Goal: Obtain resource: Obtain resource

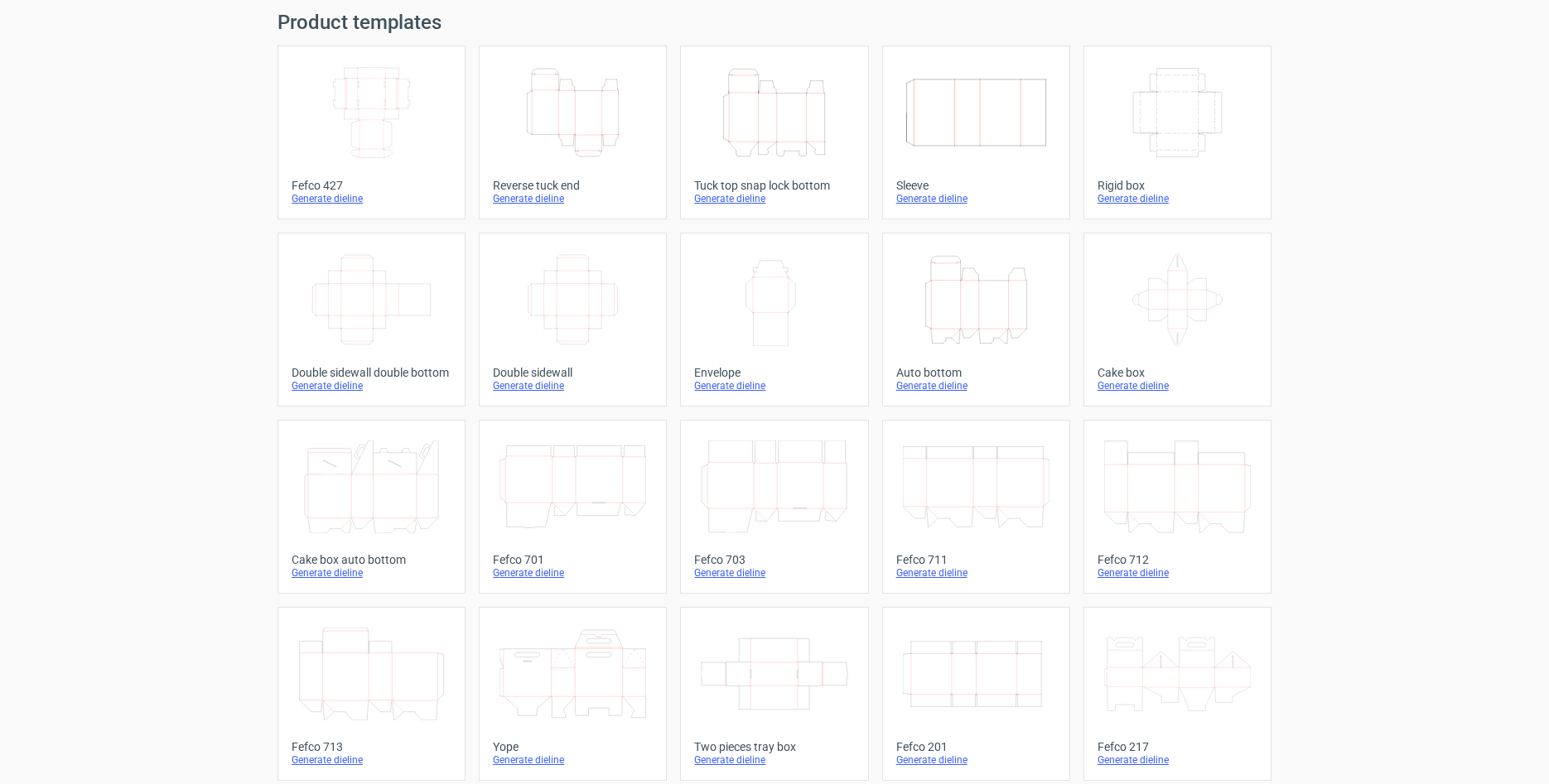
scroll to position [55, 0]
click at [992, 305] on icon "Height Depth Width" at bounding box center [975, 299] width 146 height 93
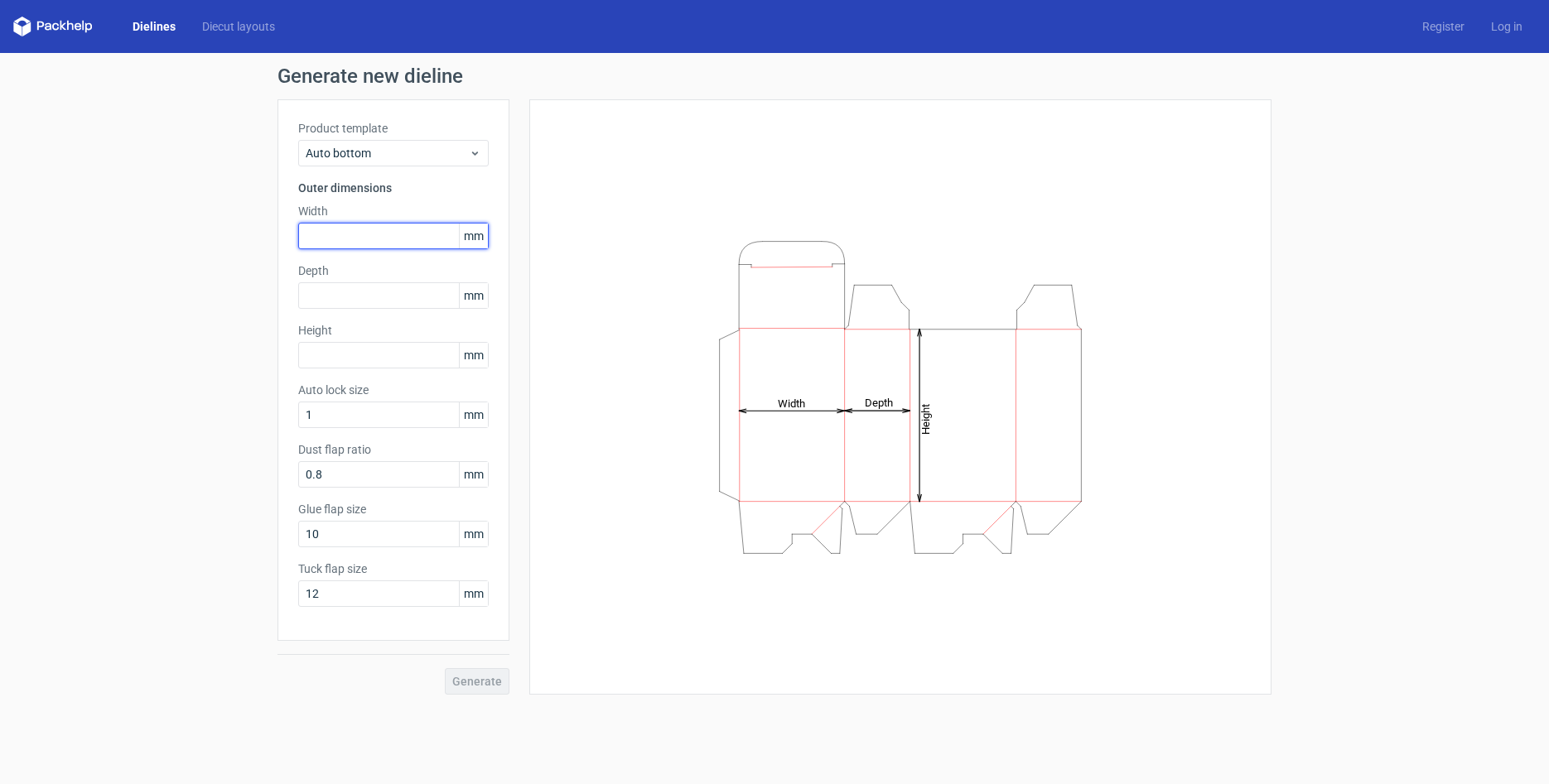
click at [375, 233] on input "text" at bounding box center [394, 235] width 191 height 26
type input "85"
click at [381, 282] on div "Depth mm" at bounding box center [394, 285] width 191 height 46
click at [383, 295] on input "text" at bounding box center [394, 295] width 191 height 26
type input "85"
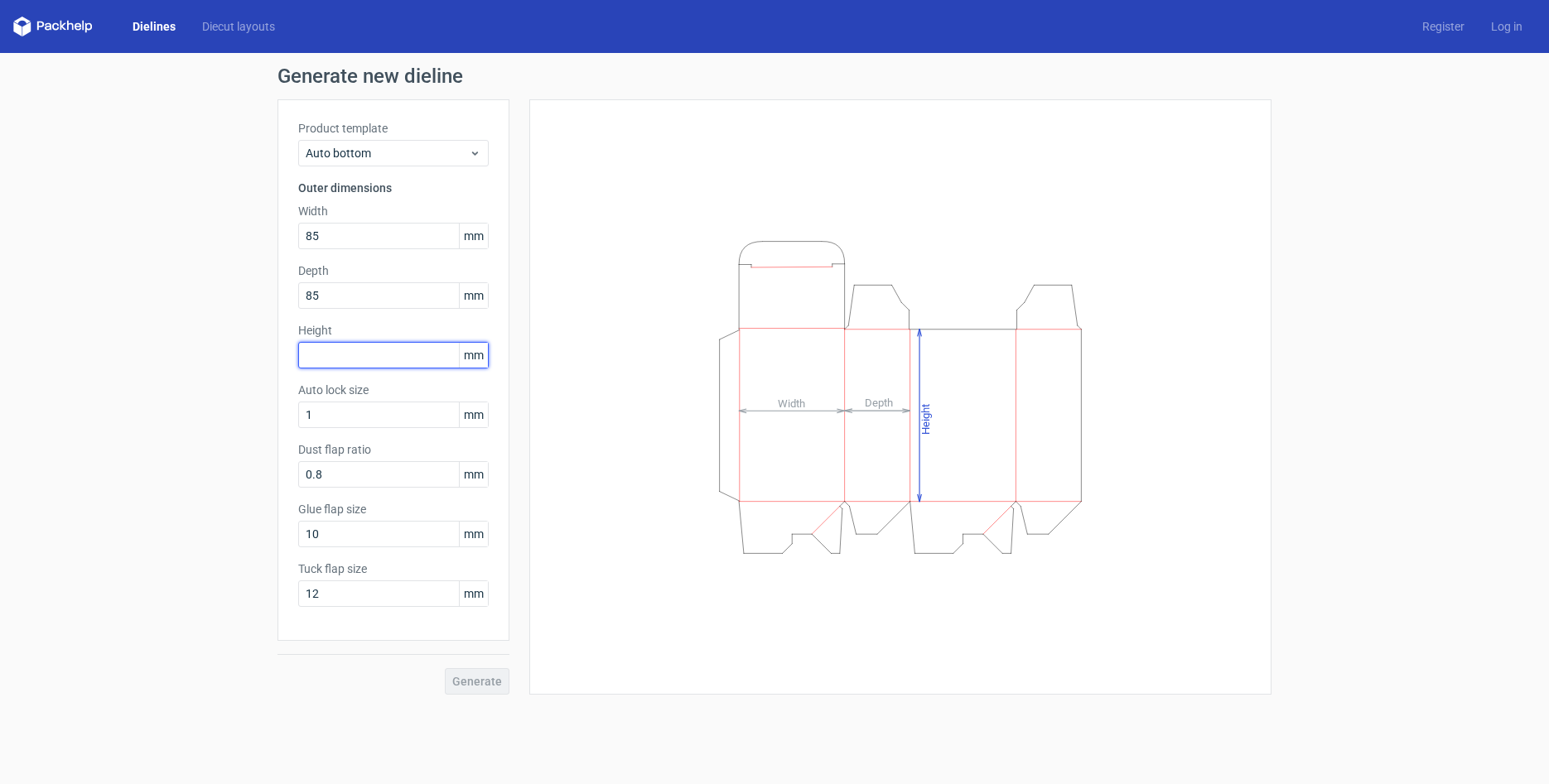
click at [339, 363] on input "text" at bounding box center [394, 354] width 191 height 26
type input "9"
type input "295"
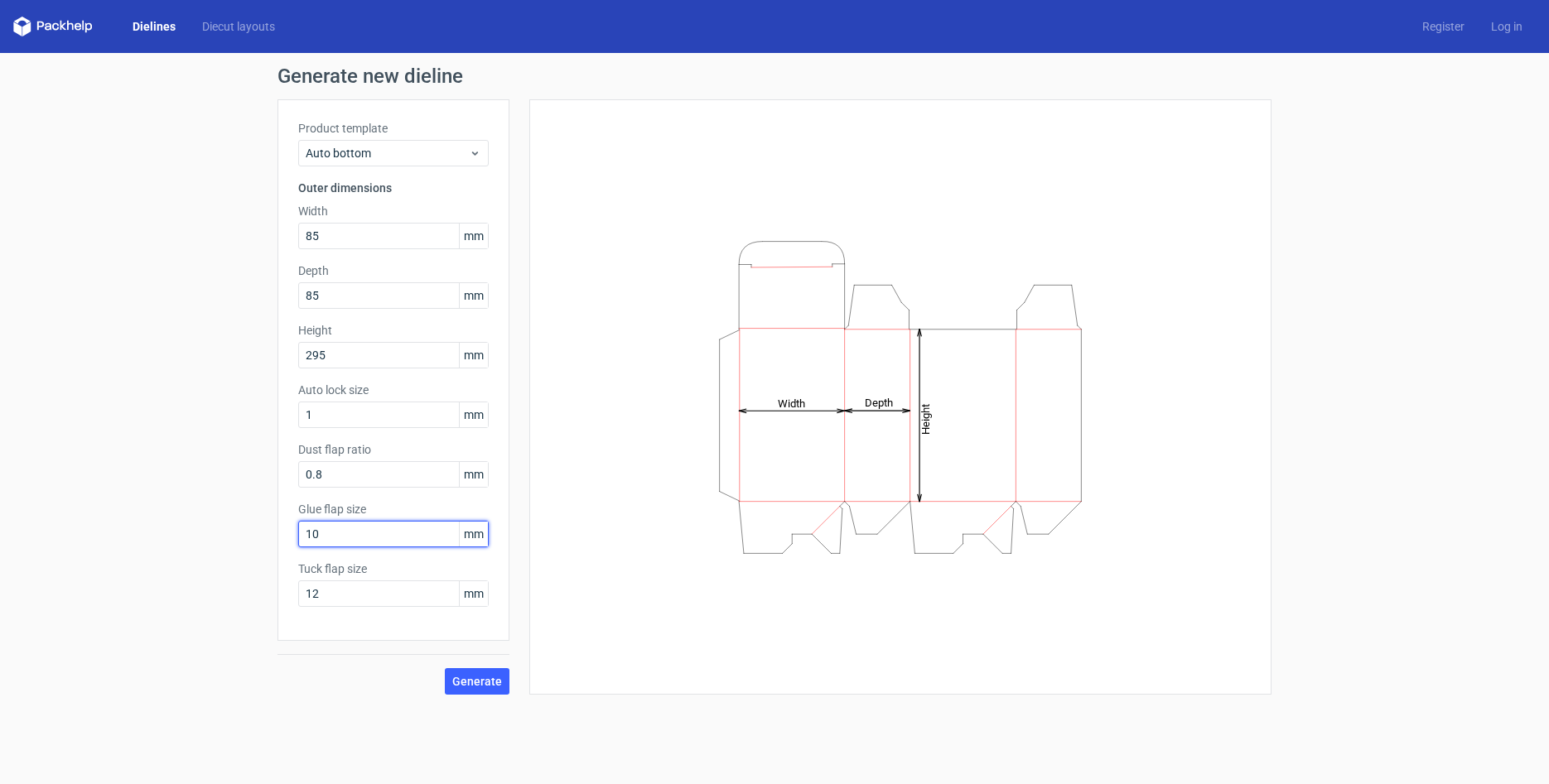
drag, startPoint x: 358, startPoint y: 540, endPoint x: 200, endPoint y: 519, distance: 159.4
click at [200, 519] on div "Generate new dieline Product template Auto bottom Outer dimensions Width 85 mm …" at bounding box center [774, 380] width 1549 height 655
type input "15"
click at [489, 676] on span "Generate" at bounding box center [476, 680] width 50 height 12
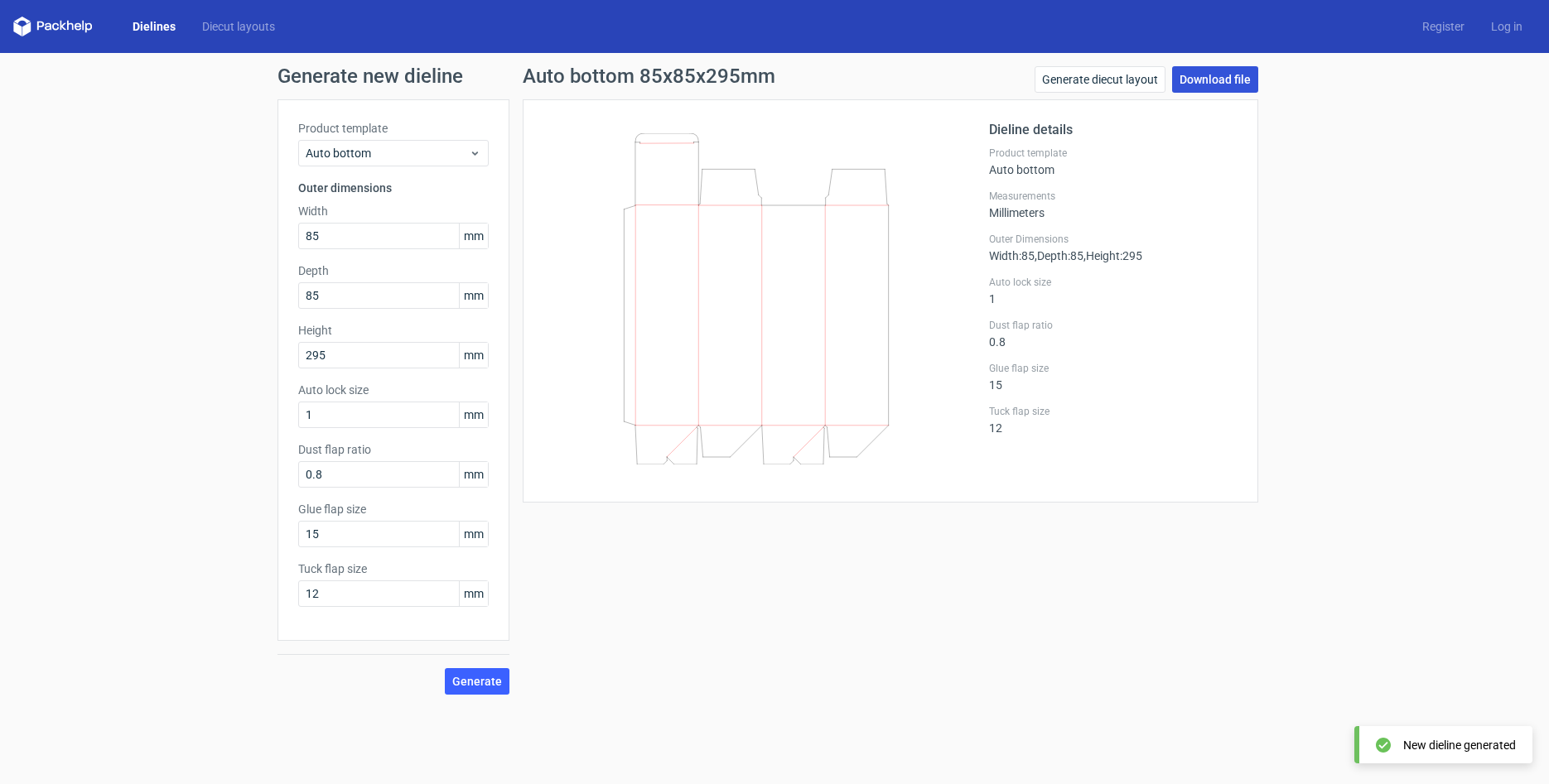
click at [1214, 82] on link "Download file" at bounding box center [1214, 79] width 86 height 26
drag, startPoint x: 337, startPoint y: 237, endPoint x: 201, endPoint y: 226, distance: 136.4
click at [201, 227] on div "Generate new dieline Product template Auto bottom Outer dimensions Width 85 mm …" at bounding box center [774, 380] width 1549 height 655
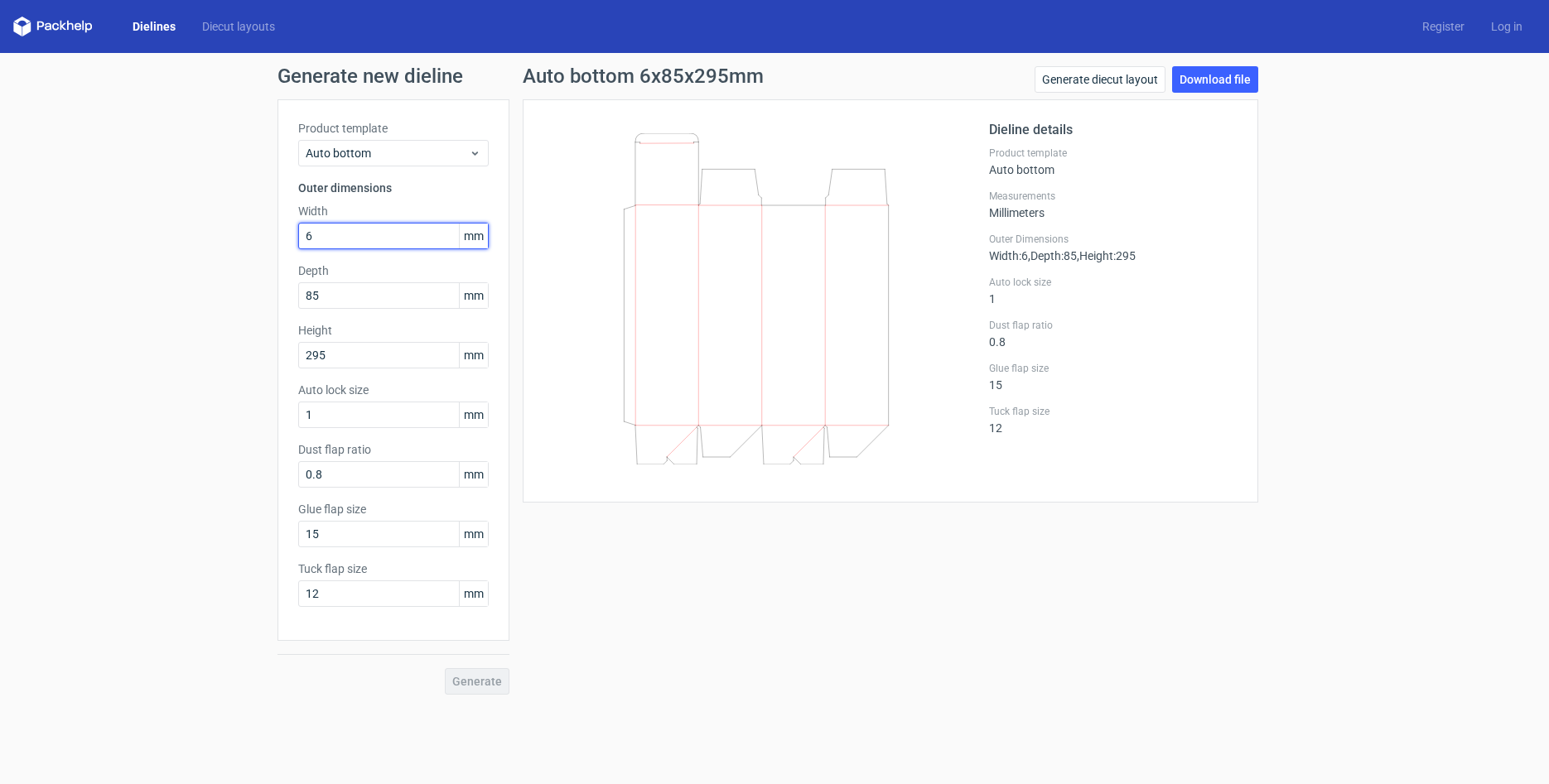
type input "65"
click at [478, 681] on button "Generate" at bounding box center [476, 680] width 65 height 26
drag, startPoint x: 348, startPoint y: 284, endPoint x: 209, endPoint y: 294, distance: 139.4
click at [209, 294] on div "Generate new dieline Product template Auto bottom Outer dimensions Width 65 mm …" at bounding box center [774, 380] width 1549 height 655
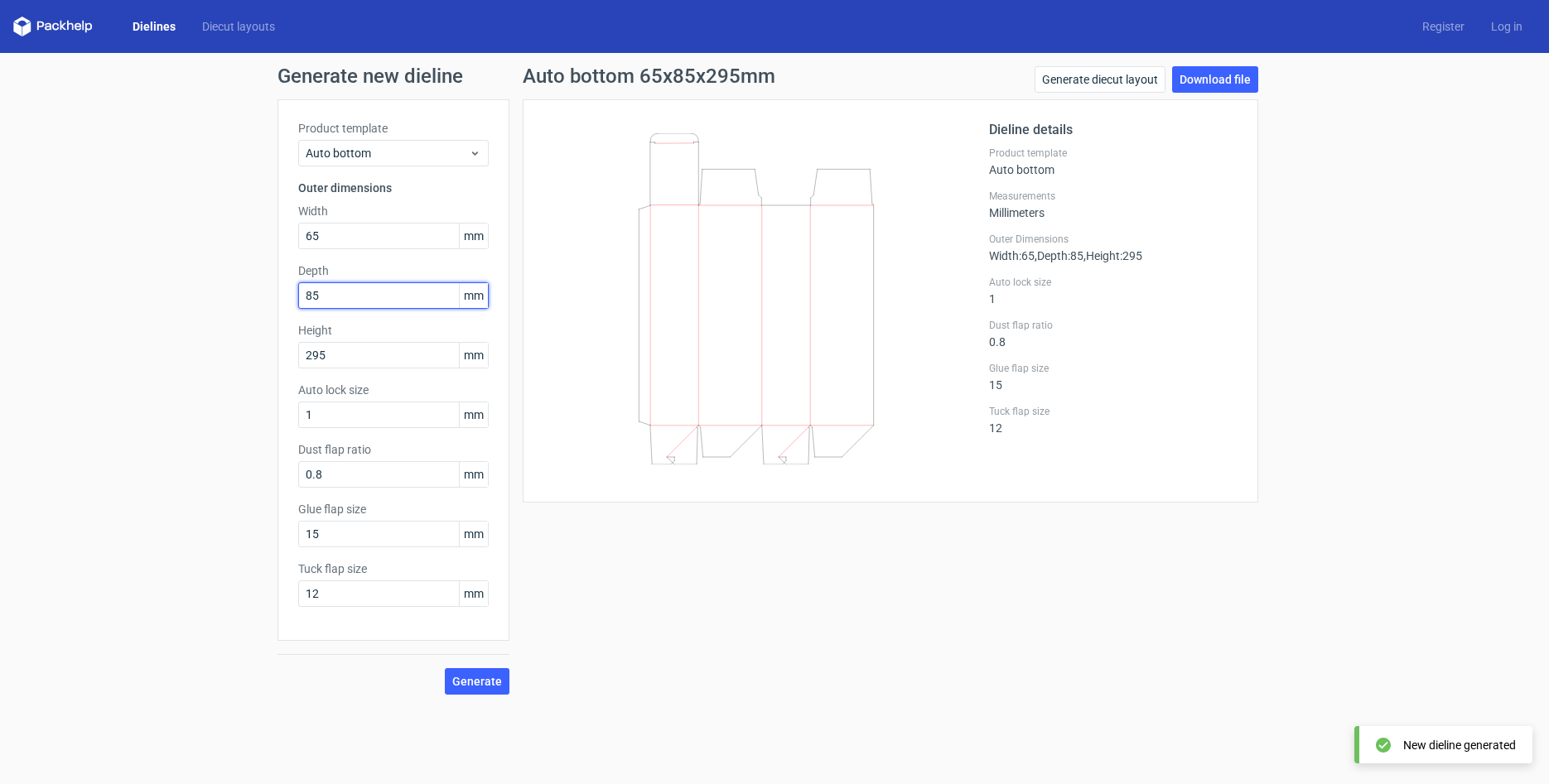
drag, startPoint x: 326, startPoint y: 297, endPoint x: 217, endPoint y: 283, distance: 109.9
click at [217, 283] on div "Generate new dieline Product template Auto bottom Outer dimensions Width 65 mm …" at bounding box center [774, 380] width 1549 height 655
type input "65"
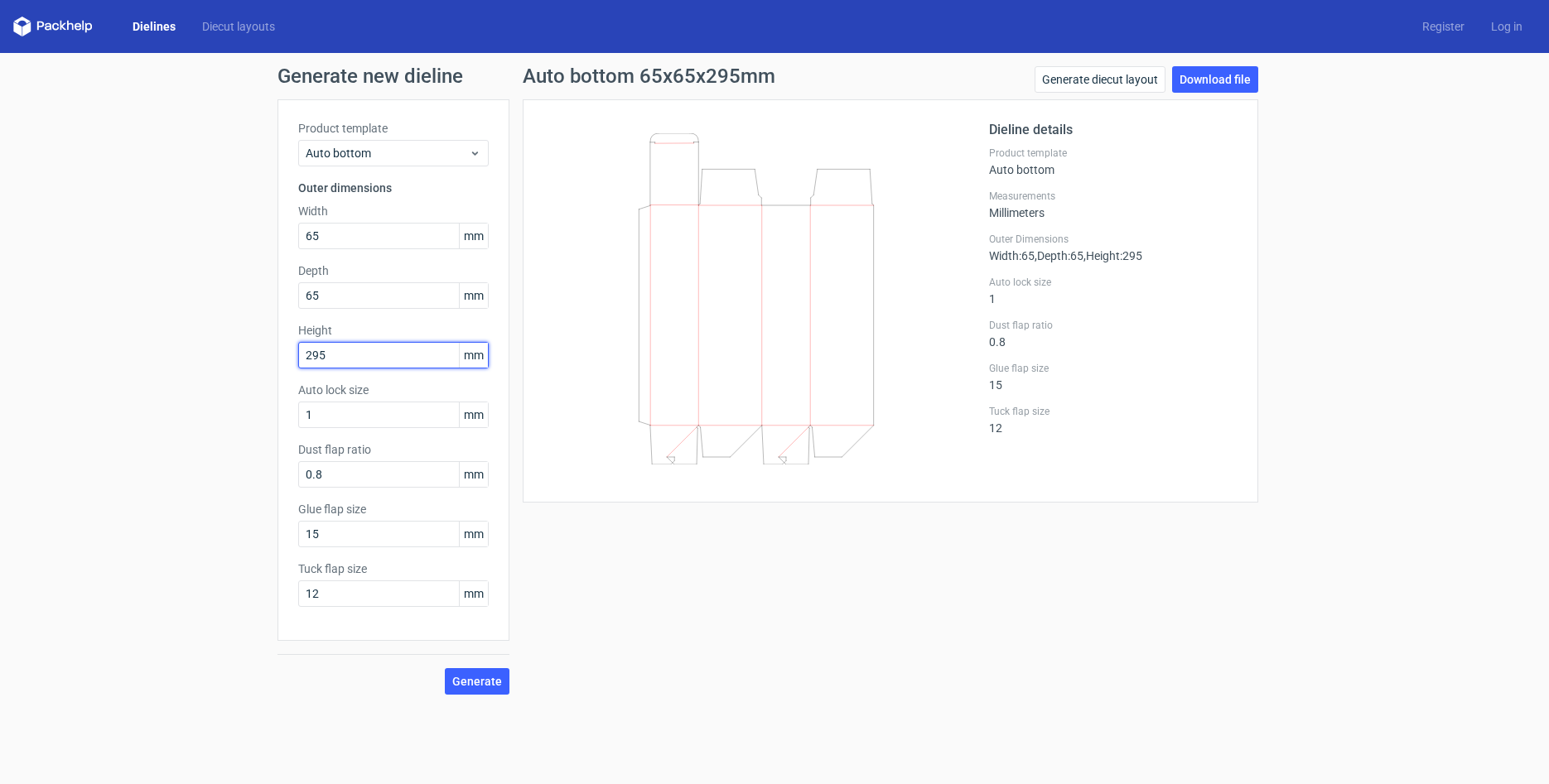
drag, startPoint x: 343, startPoint y: 352, endPoint x: 206, endPoint y: 343, distance: 137.3
click at [206, 343] on div "Generate new dieline Product template Auto bottom Outer dimensions Width 65 mm …" at bounding box center [774, 380] width 1549 height 655
type input "310"
drag, startPoint x: 336, startPoint y: 591, endPoint x: 215, endPoint y: 573, distance: 122.3
click at [195, 573] on div "Generate new dieline Product template Auto bottom Outer dimensions Width 65 mm …" at bounding box center [774, 380] width 1549 height 655
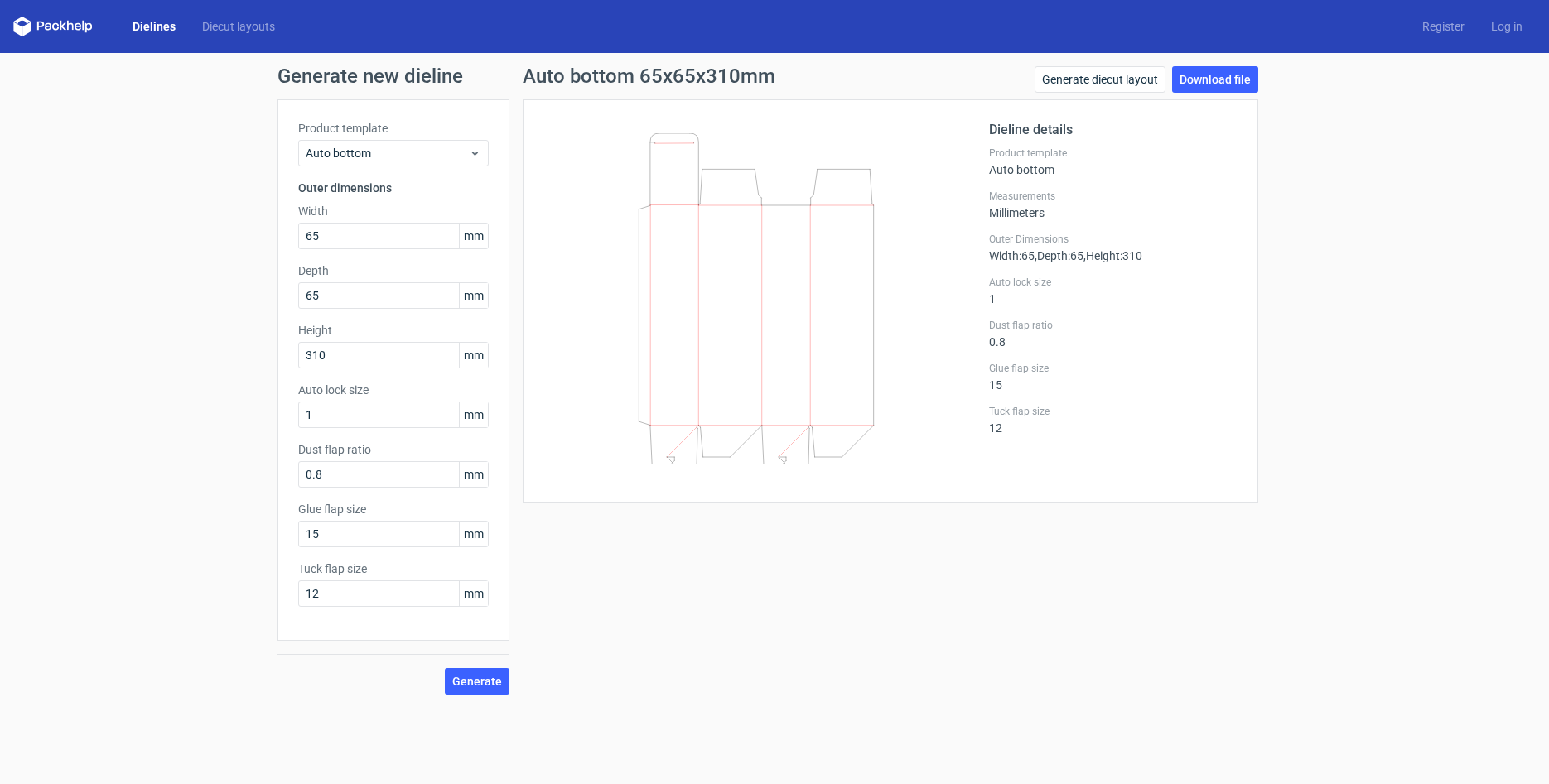
click at [568, 491] on div "Dieline details Product template Auto bottom Measurements Millimeters Outer Dim…" at bounding box center [890, 301] width 735 height 403
click at [498, 678] on span "Generate" at bounding box center [476, 680] width 50 height 12
click at [340, 596] on input "12" at bounding box center [394, 593] width 191 height 26
click at [1205, 77] on link "Download file" at bounding box center [1214, 79] width 86 height 26
drag, startPoint x: 368, startPoint y: 242, endPoint x: 113, endPoint y: 222, distance: 255.8
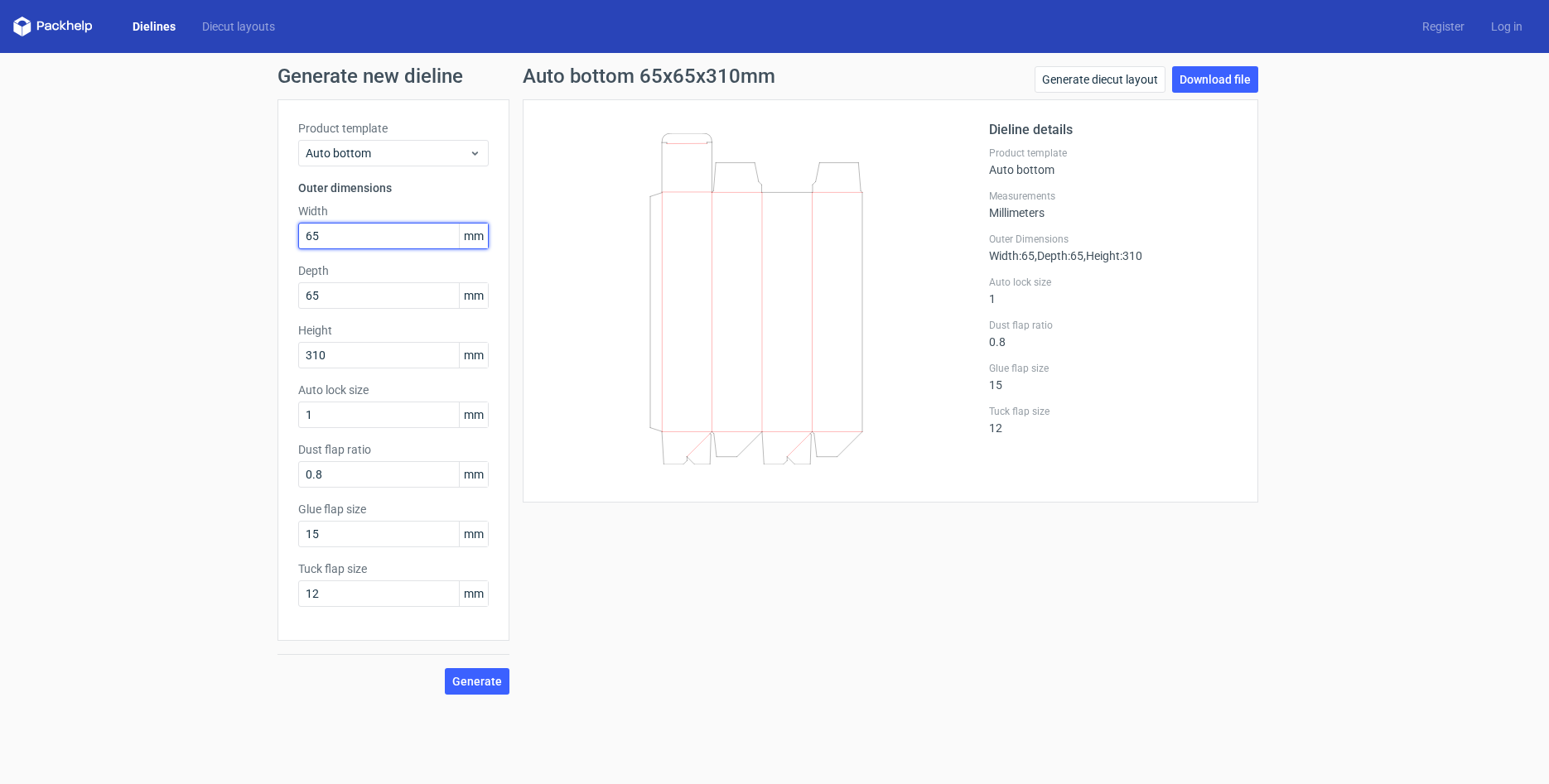
click at [114, 223] on div "Generate new dieline Product template Auto bottom Outer dimensions Width 65 mm …" at bounding box center [774, 380] width 1549 height 655
type input "79"
click at [199, 286] on div "Generate new dieline Product template Auto bottom Outer dimensions Width 79 mm …" at bounding box center [774, 380] width 1549 height 655
type input "79"
drag, startPoint x: 345, startPoint y: 354, endPoint x: 210, endPoint y: 351, distance: 135.0
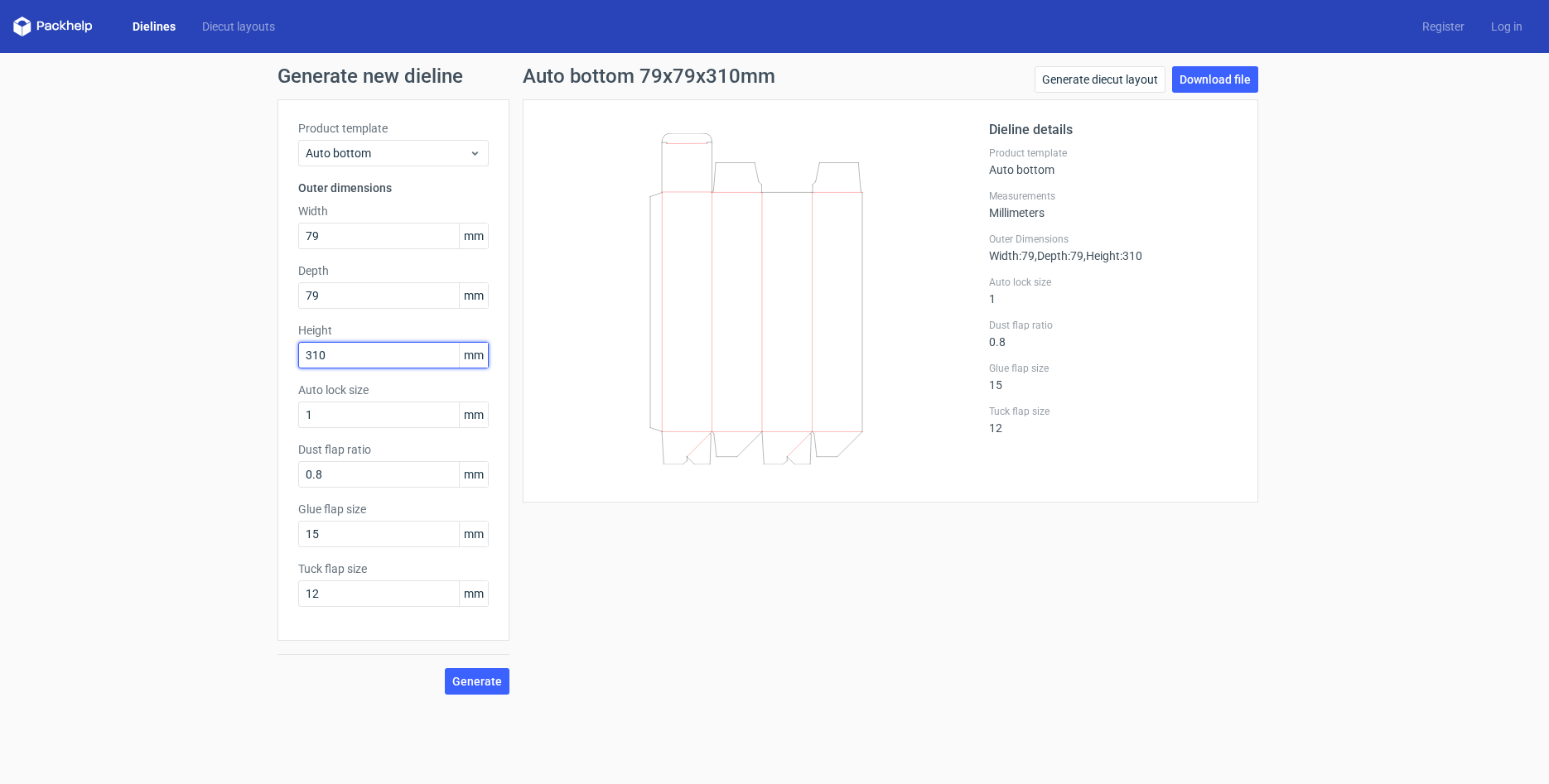
click at [210, 351] on div "Generate new dieline Product template Auto bottom Outer dimensions Width 79 mm …" at bounding box center [774, 380] width 1549 height 655
type input "260"
drag, startPoint x: 479, startPoint y: 673, endPoint x: 470, endPoint y: 667, distance: 10.8
click at [477, 671] on button "Generate" at bounding box center [476, 680] width 65 height 26
click at [1199, 78] on link "Download file" at bounding box center [1214, 79] width 86 height 26
